Goal: Task Accomplishment & Management: Use online tool/utility

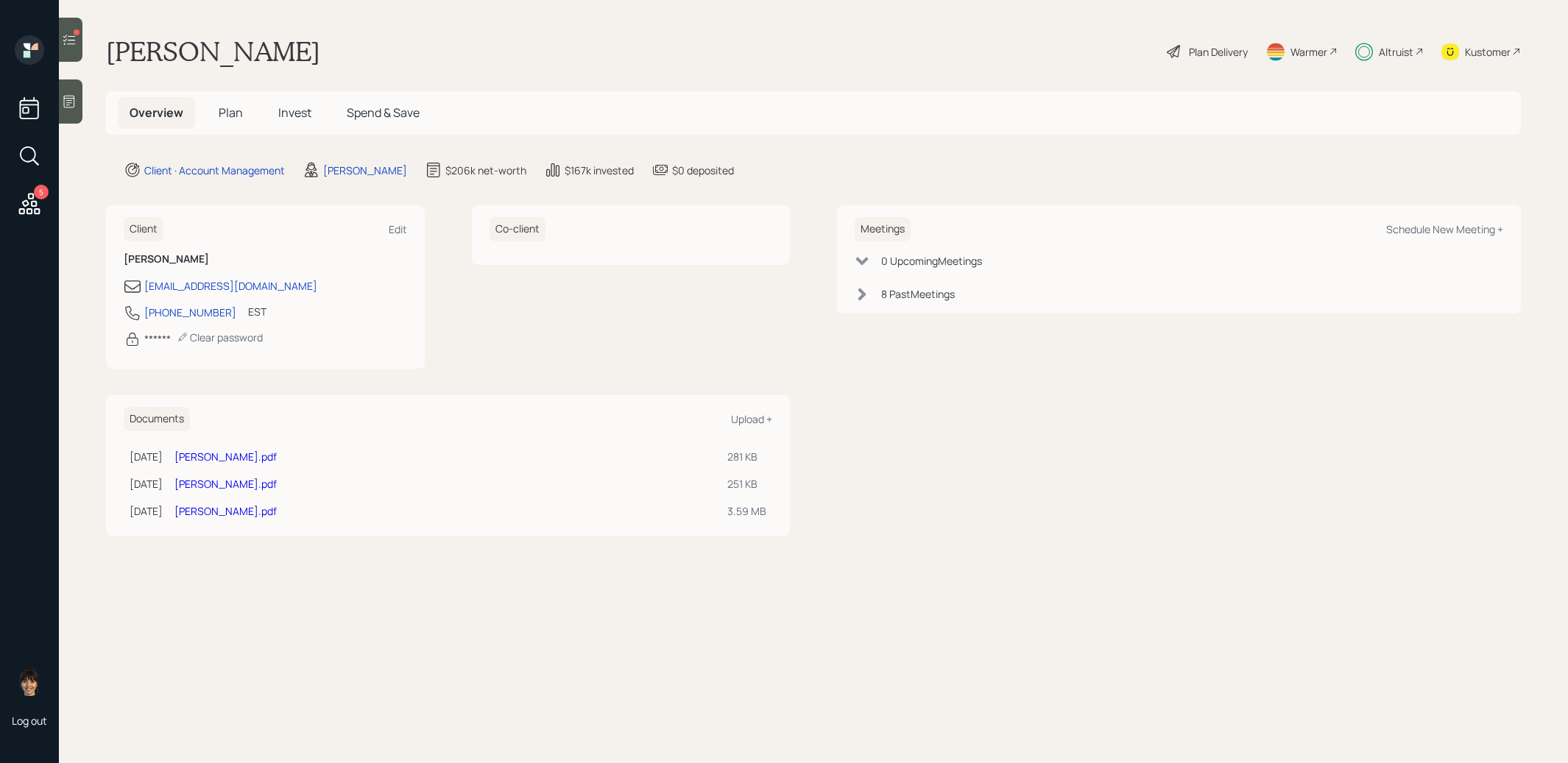
click at [62, 33] on icon at bounding box center [69, 40] width 15 height 15
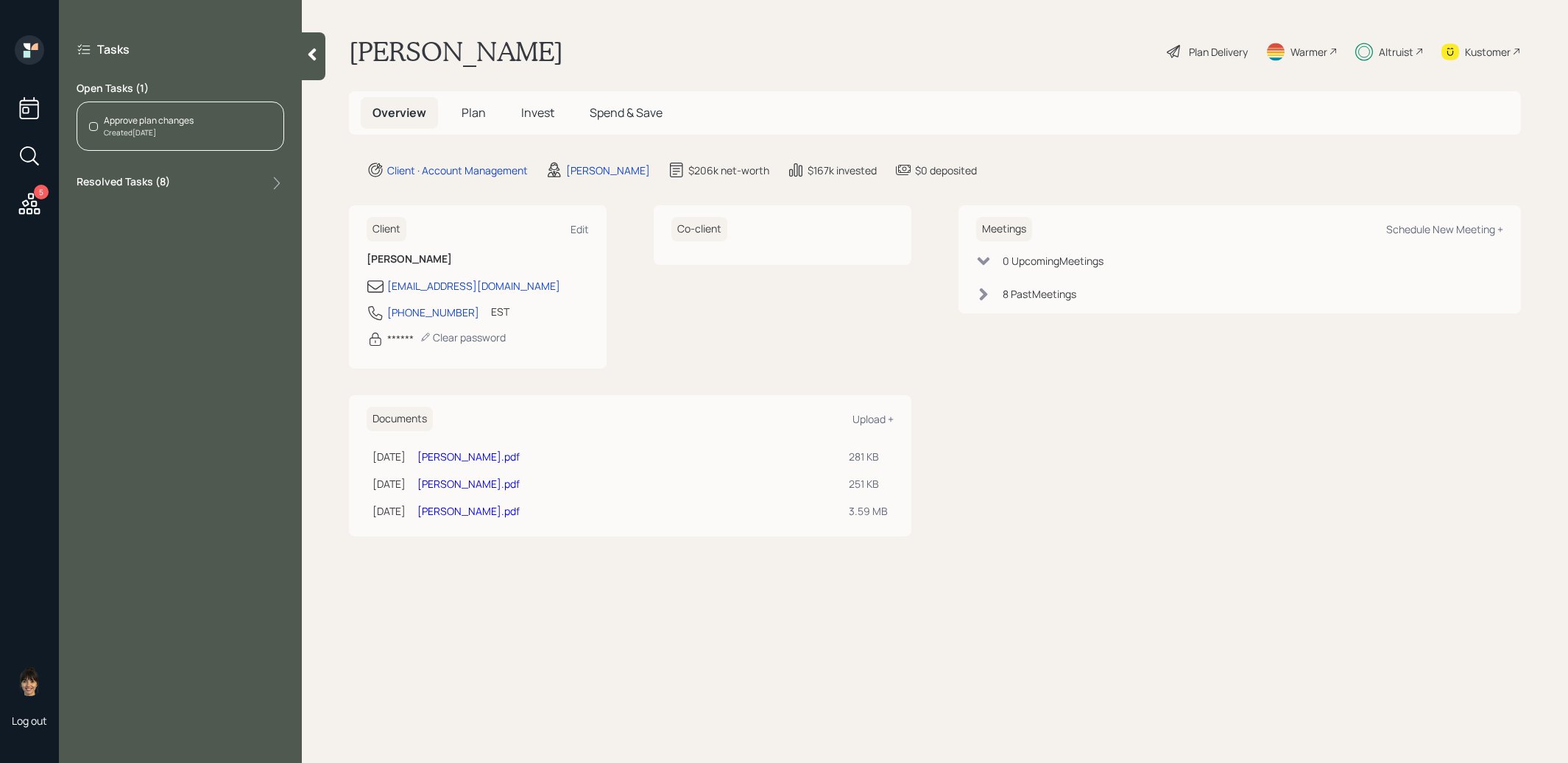
click at [465, 115] on span "Plan" at bounding box center [474, 112] width 24 height 16
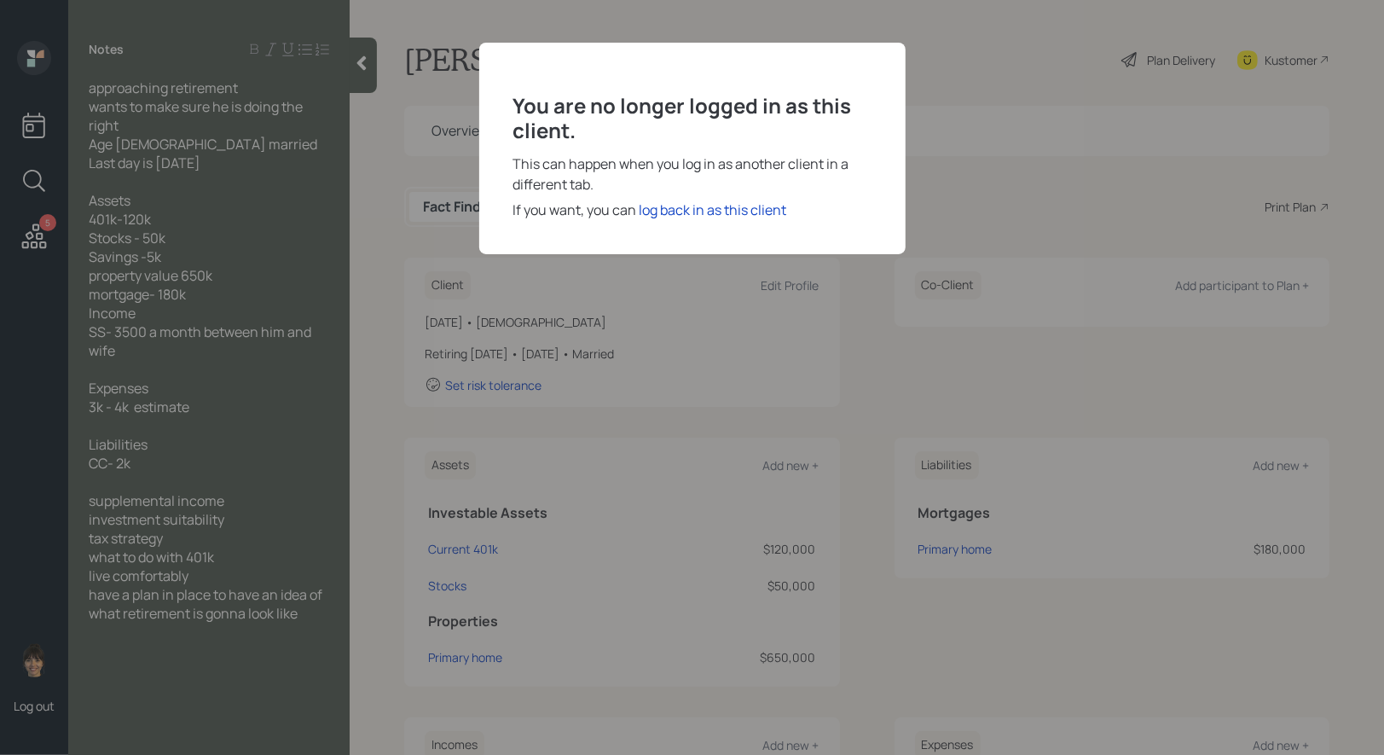
scroll to position [26, 0]
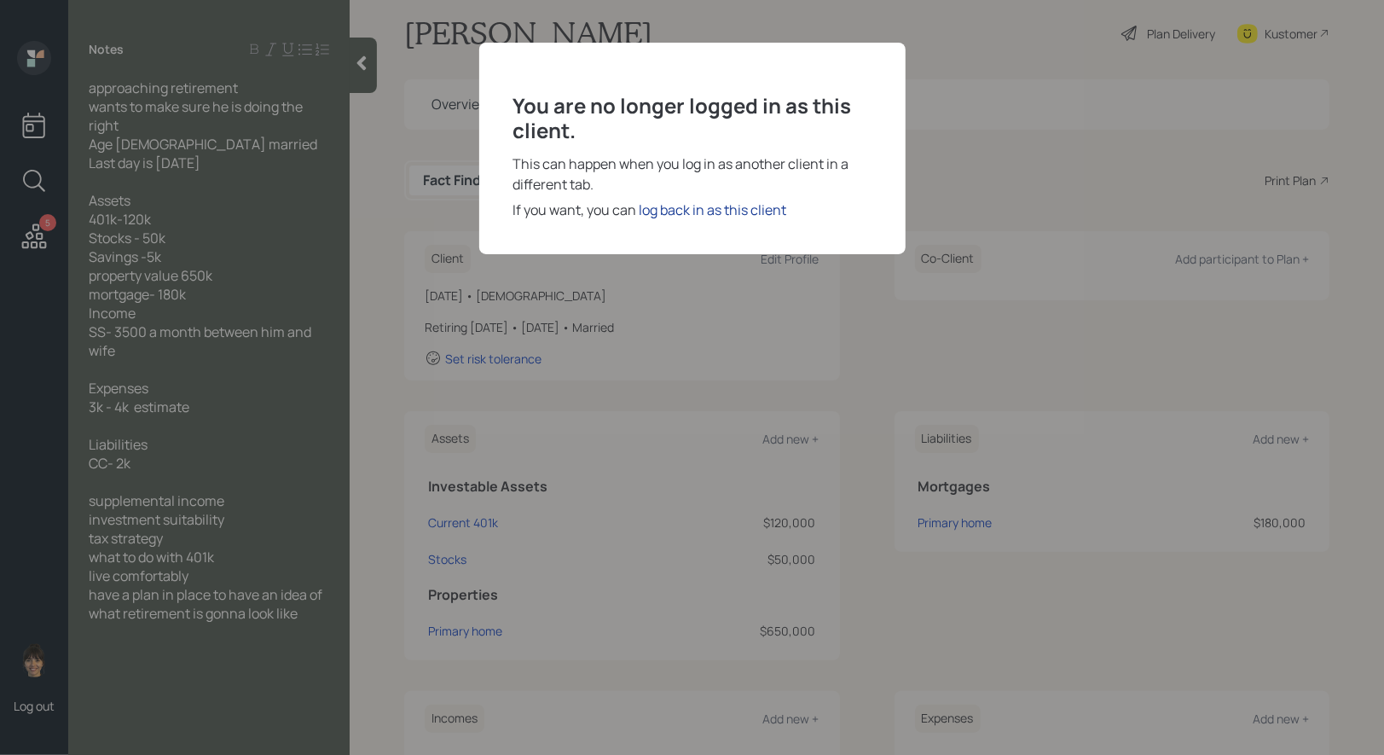
click at [726, 203] on div "log back in as this client" at bounding box center [714, 210] width 148 height 20
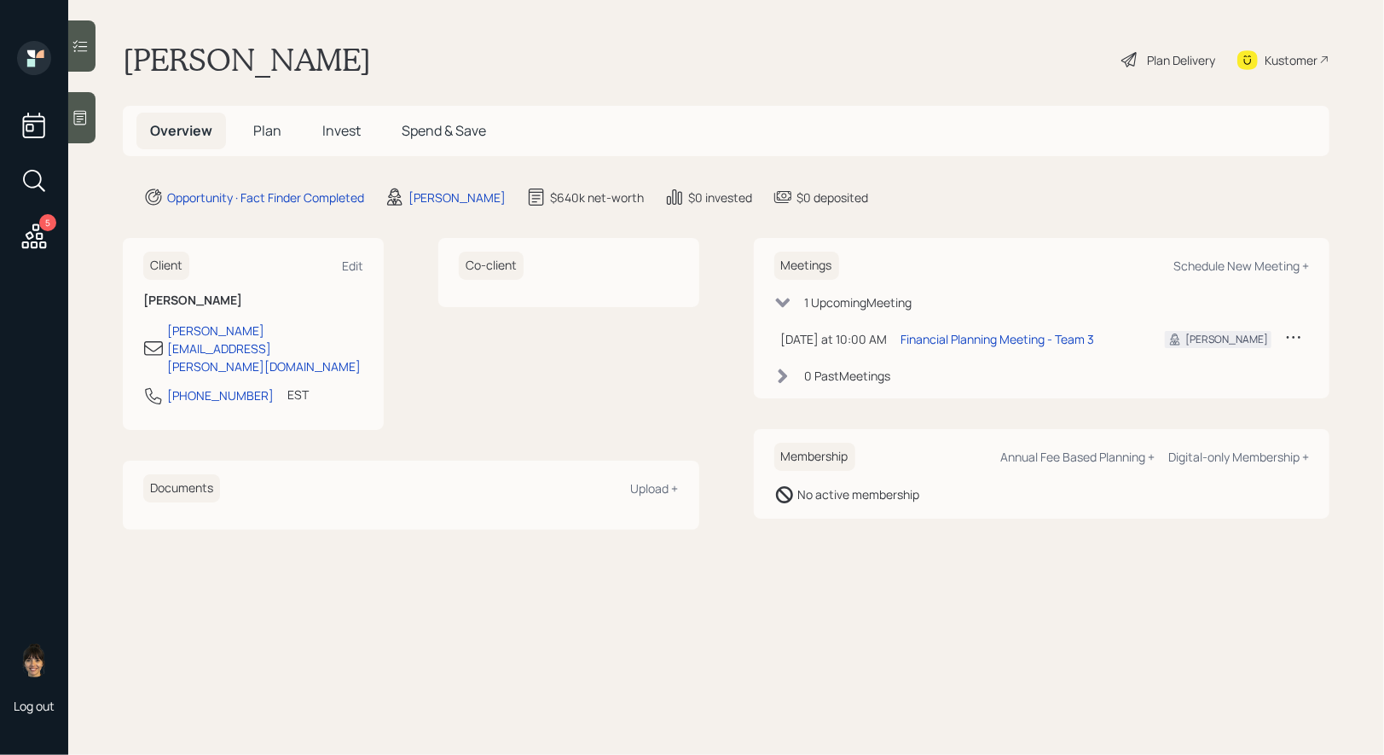
click at [1184, 56] on div "Plan Delivery" at bounding box center [1181, 60] width 68 height 18
